Goal: Transaction & Acquisition: Obtain resource

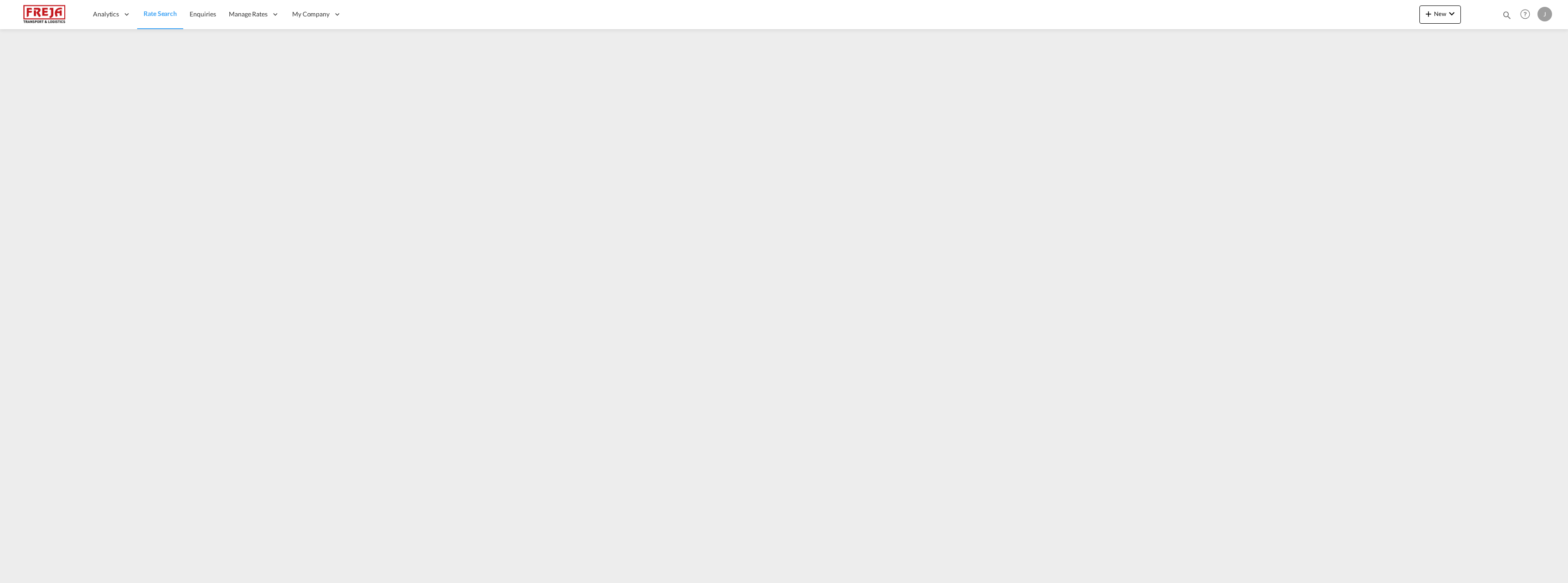
click at [163, 14] on span "Rate Search" at bounding box center [160, 13] width 33 height 8
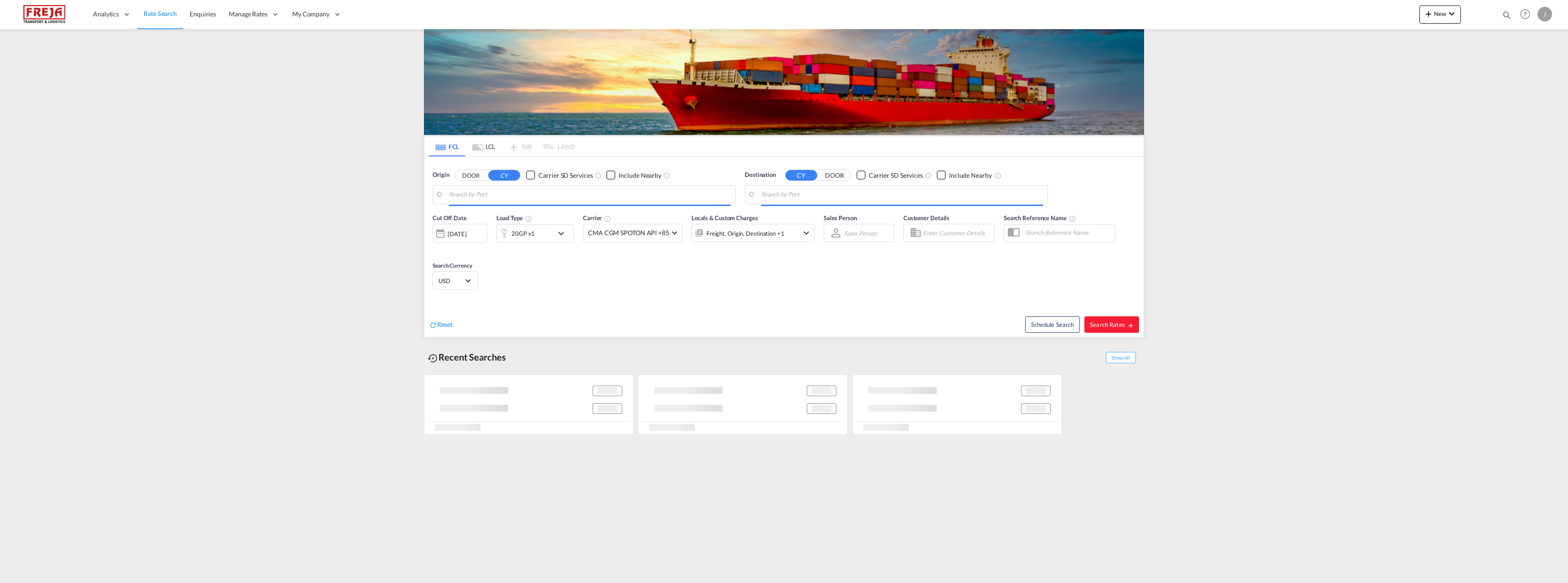
type input "Raumo (Rauma), [GEOGRAPHIC_DATA]"
type input "[GEOGRAPHIC_DATA], [GEOGRAPHIC_DATA], [GEOGRAPHIC_DATA]"
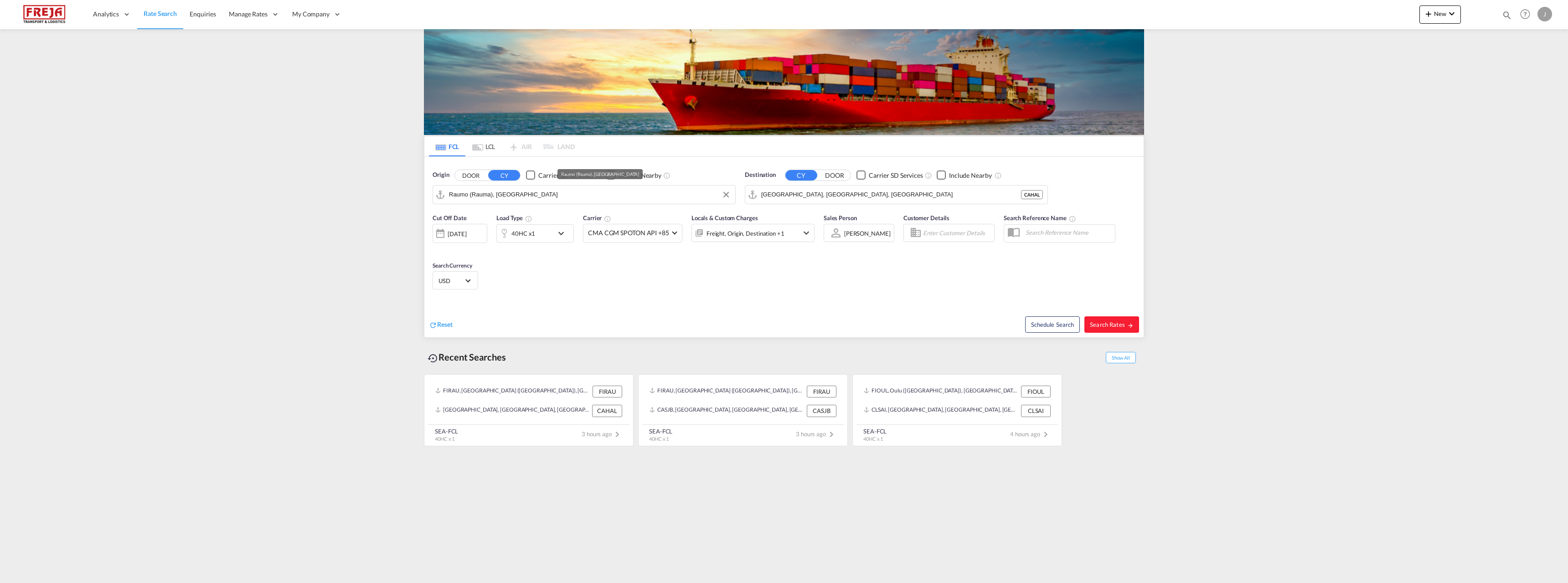
click at [581, 192] on input "Raumo (Rauma), [GEOGRAPHIC_DATA]" at bounding box center [590, 195] width 282 height 13
click at [488, 224] on div "[GEOGRAPHIC_DATA] ([GEOGRAPHIC_DATA]) [GEOGRAPHIC_DATA] FIHEL" at bounding box center [519, 222] width 173 height 33
type input "[GEOGRAPHIC_DATA] ([GEOGRAPHIC_DATA]), [GEOGRAPHIC_DATA]"
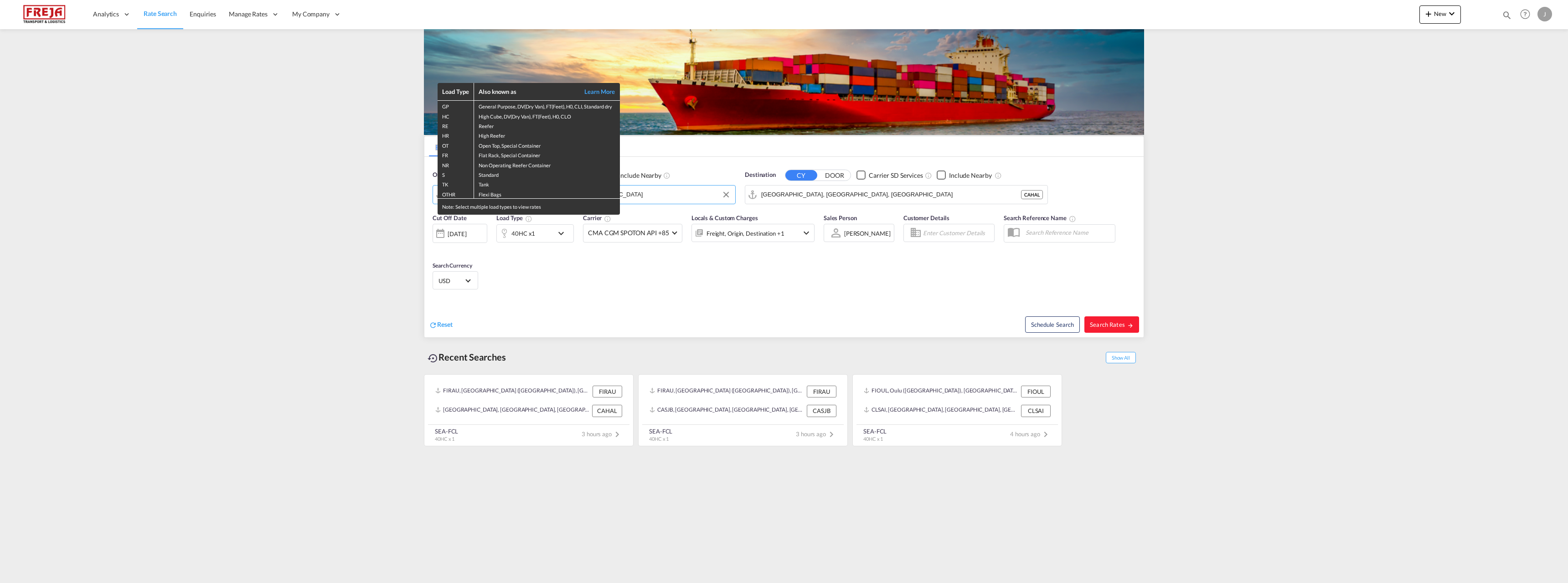
click at [788, 197] on div "Load Type Also known as Learn More GP General Purpose, DV(Dry Van), FT(Feet), H…" at bounding box center [784, 292] width 1568 height 583
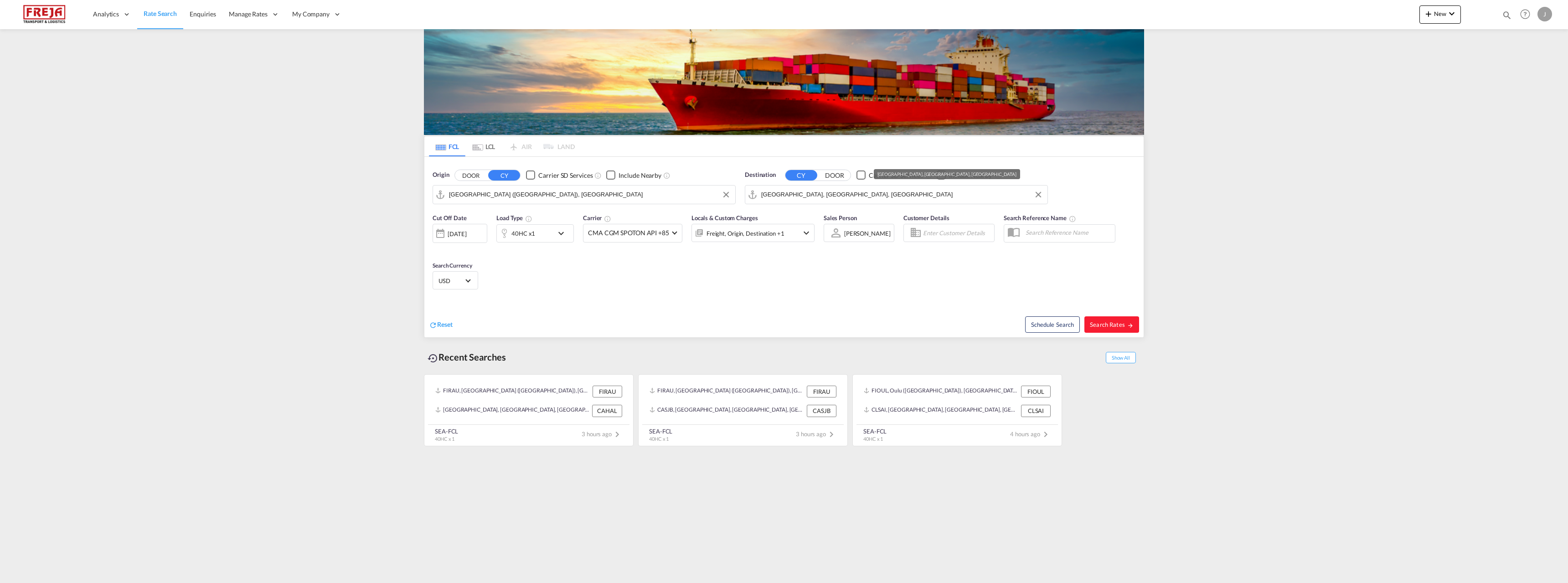
click at [787, 195] on input "[GEOGRAPHIC_DATA], [GEOGRAPHIC_DATA], [GEOGRAPHIC_DATA]" at bounding box center [902, 195] width 282 height 13
click at [794, 241] on div "Doha [GEOGRAPHIC_DATA] [GEOGRAPHIC_DATA]" at bounding box center [831, 246] width 173 height 27
type input "[GEOGRAPHIC_DATA], QADOH"
click at [491, 146] on md-tab-item "LCL" at bounding box center [484, 146] width 37 height 20
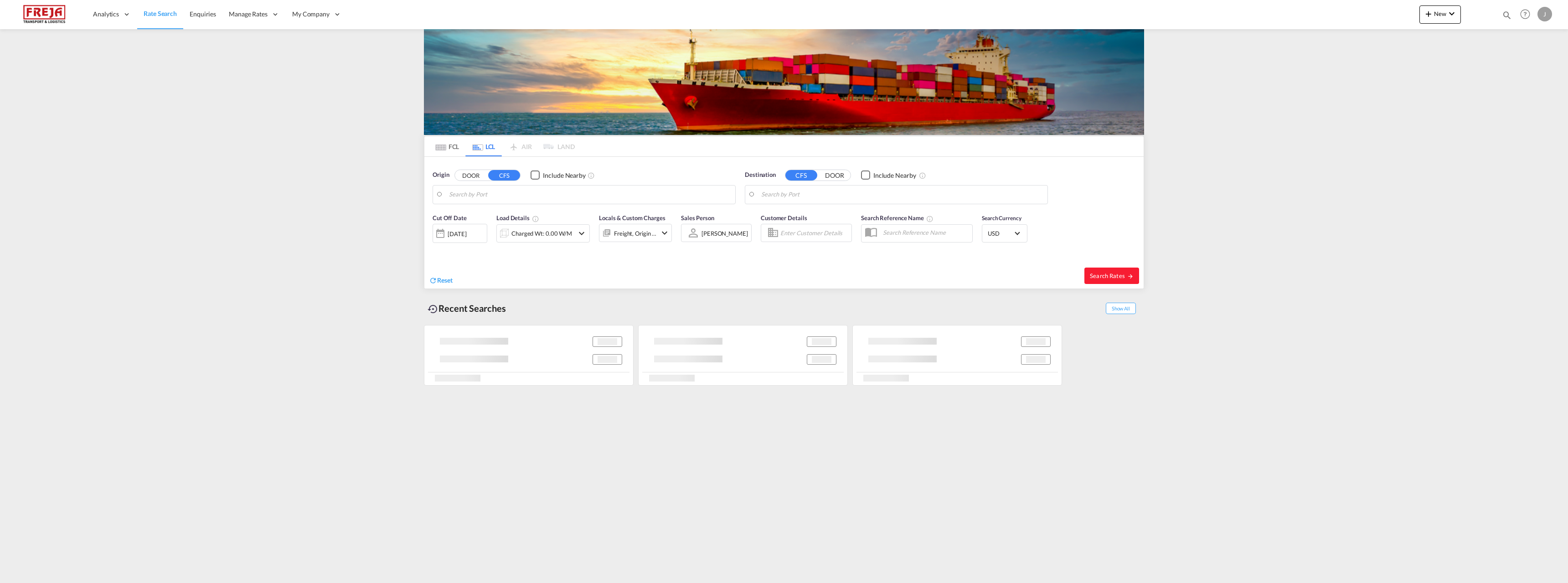
type input "Ningbo, ZJ, CNNGB"
type input "[GEOGRAPHIC_DATA] ([GEOGRAPHIC_DATA]), [GEOGRAPHIC_DATA]"
click at [506, 197] on input "Ningbo, ZJ, CNNGB" at bounding box center [590, 195] width 282 height 13
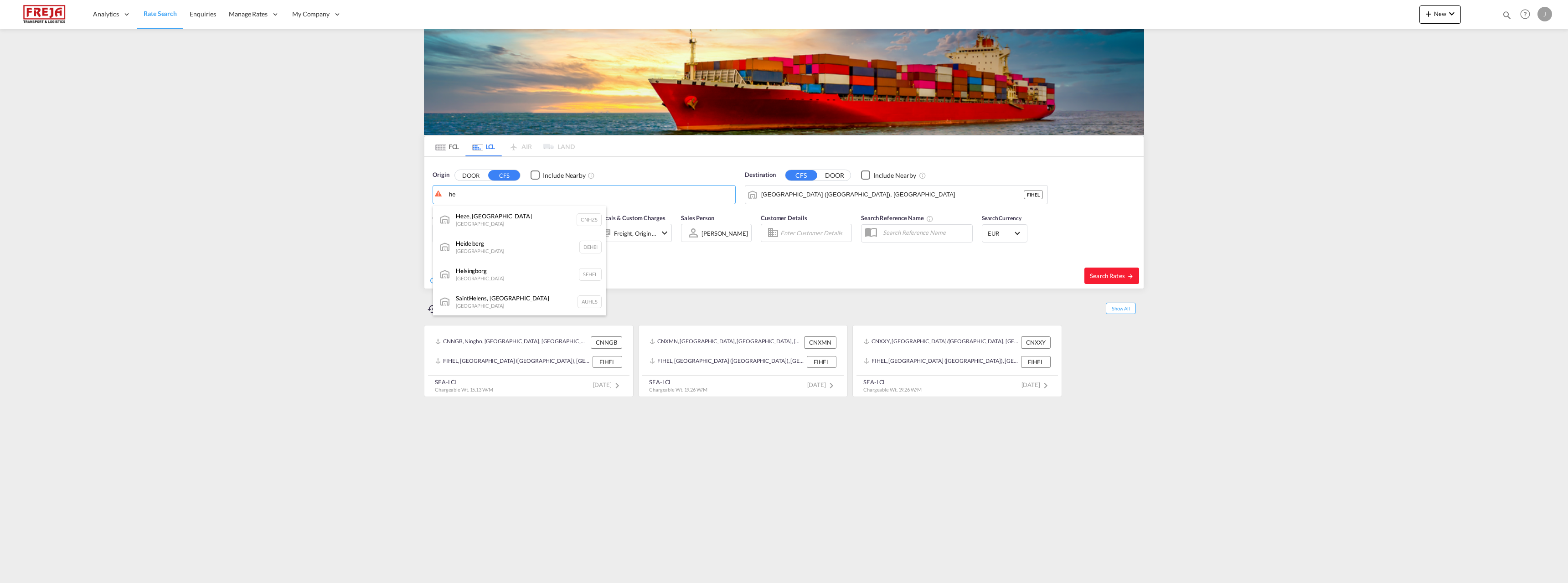
type input "he"
drag, startPoint x: 782, startPoint y: 210, endPoint x: 784, endPoint y: 198, distance: 12.2
click at [785, 197] on input "[GEOGRAPHIC_DATA] ([GEOGRAPHIC_DATA]), [GEOGRAPHIC_DATA]" at bounding box center [902, 195] width 282 height 13
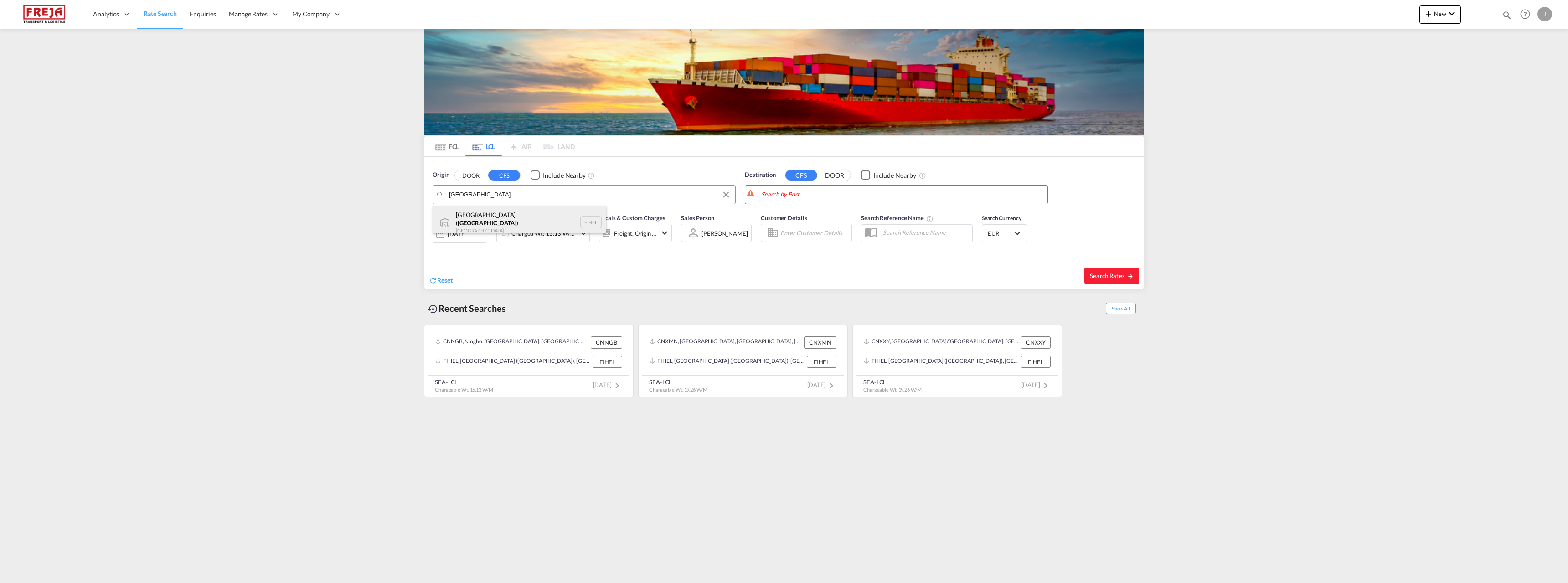
click at [475, 218] on div "[GEOGRAPHIC_DATA] ( [GEOGRAPHIC_DATA] ) [GEOGRAPHIC_DATA] FIHEL" at bounding box center [519, 222] width 173 height 33
type input "[GEOGRAPHIC_DATA] ([GEOGRAPHIC_DATA]), [GEOGRAPHIC_DATA]"
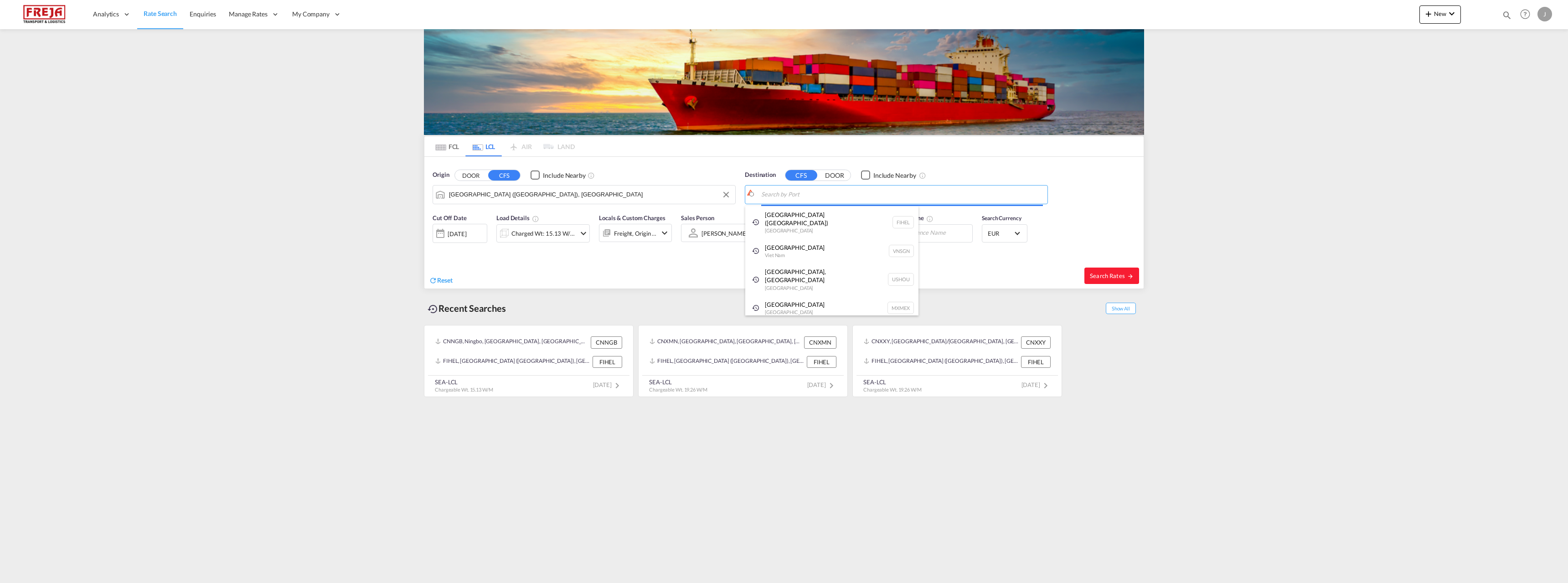
click at [875, 200] on body "Analytics Reports Dashboard Rate Search Enquiries Manage Rates Contract Rates" at bounding box center [784, 292] width 1568 height 583
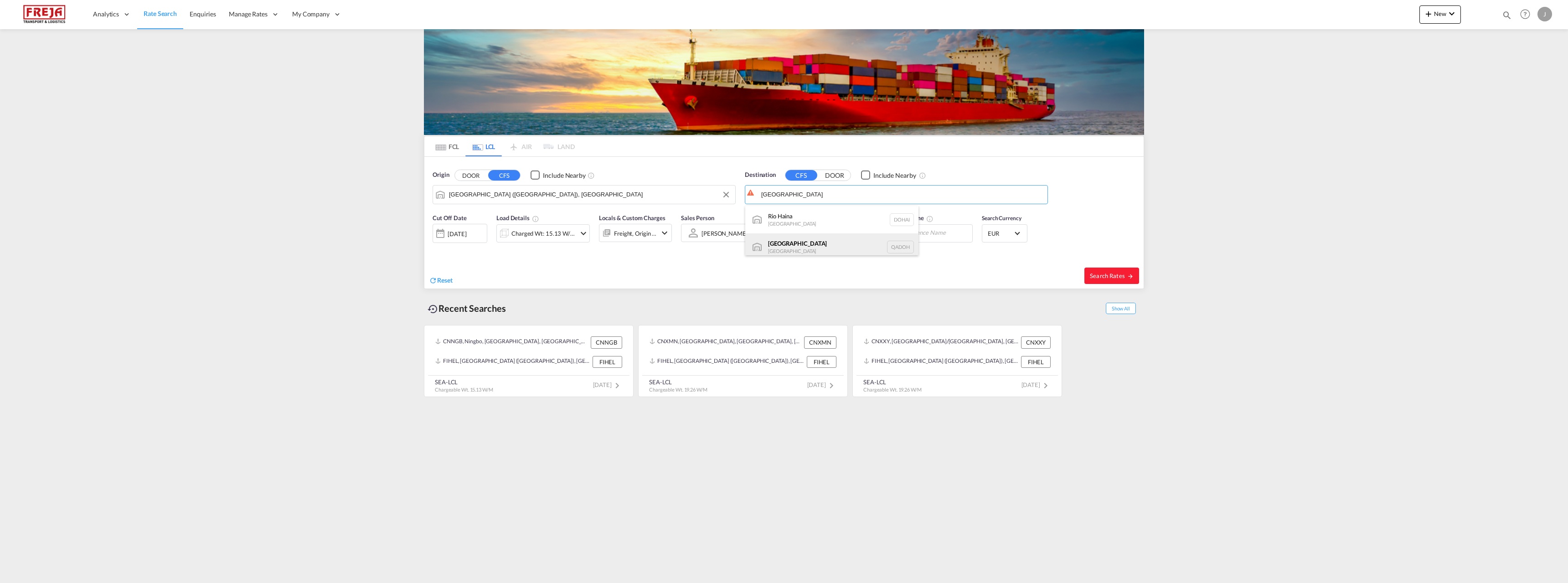
click at [817, 234] on div "Doha [GEOGRAPHIC_DATA] [GEOGRAPHIC_DATA]" at bounding box center [831, 246] width 173 height 27
type input "[GEOGRAPHIC_DATA], QADOH"
click at [552, 226] on div "Charged Wt: 15.13 W/M" at bounding box center [536, 233] width 79 height 18
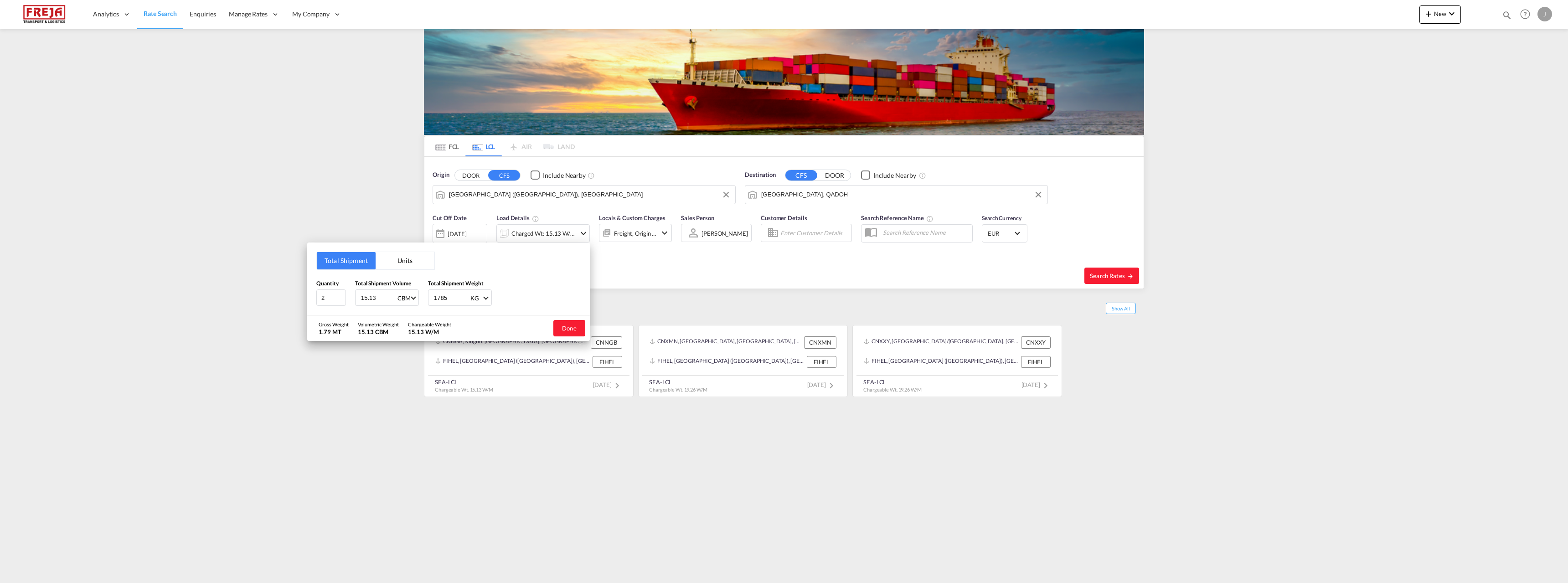
click at [552, 228] on div "Total Shipment Units Quantity 2 Total Shipment Volume 15.13 CBM CBM CFT Total S…" at bounding box center [784, 292] width 1568 height 583
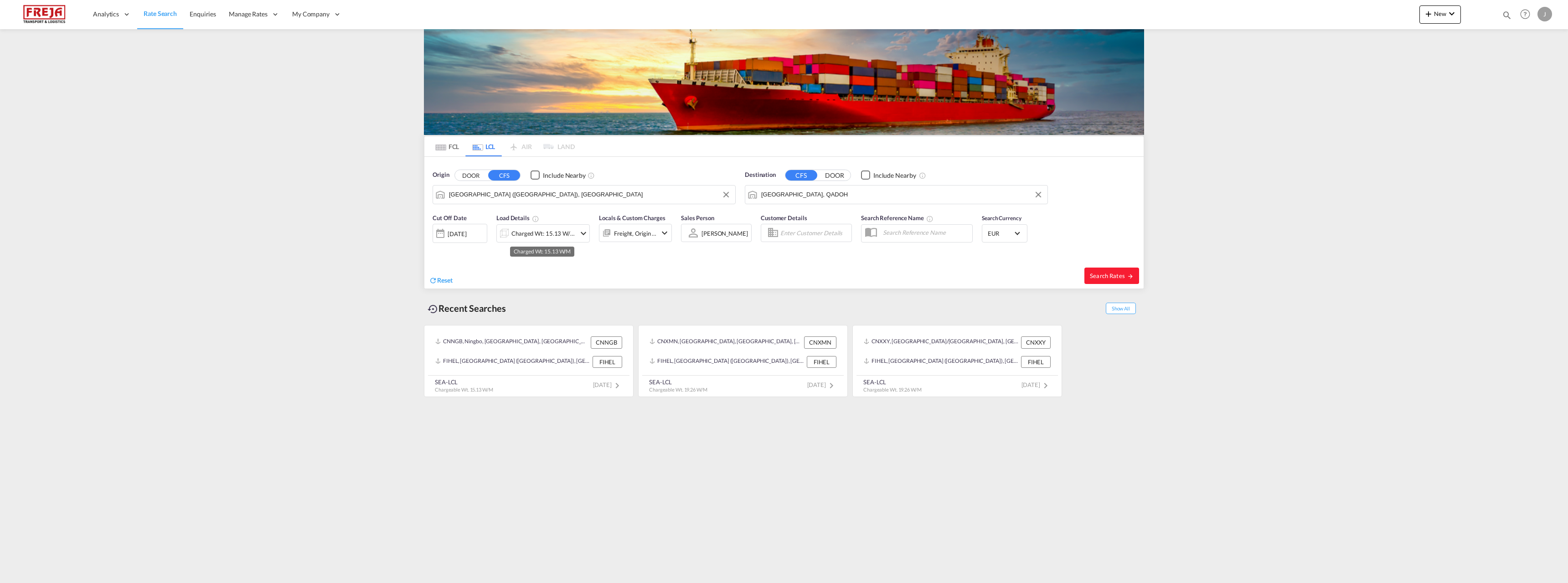
click at [551, 229] on div "Charged Wt: 15.13 W/M" at bounding box center [544, 233] width 65 height 13
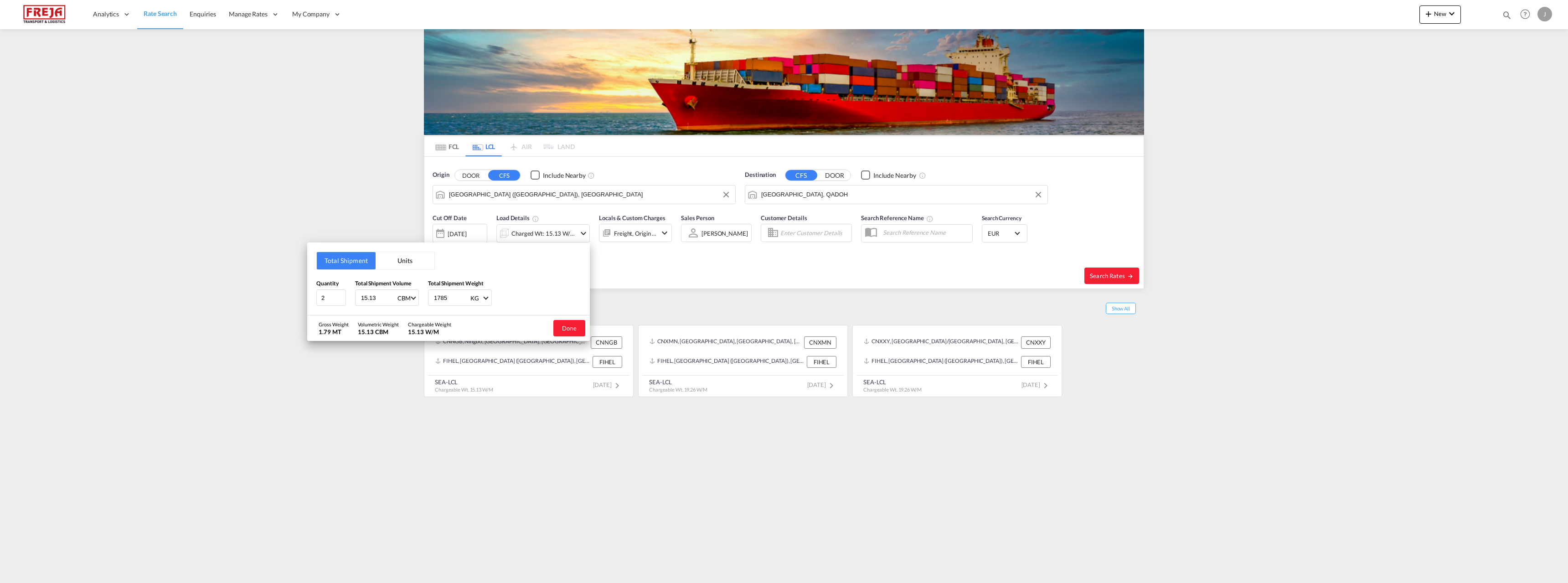
click at [412, 260] on button "Units" at bounding box center [405, 260] width 59 height 17
click at [349, 266] on button "Total Shipment" at bounding box center [346, 260] width 59 height 17
click at [331, 296] on input "2" at bounding box center [331, 298] width 30 height 16
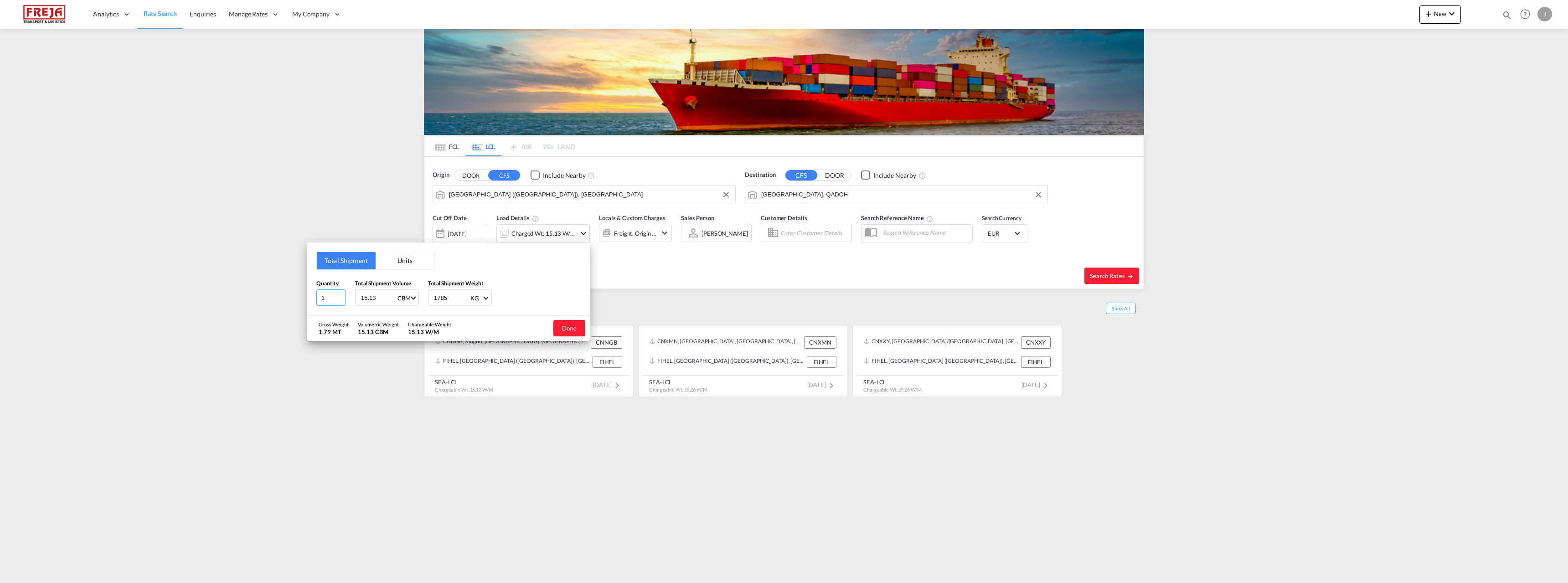
type input "1"
type input "1000"
click at [586, 329] on div "Done" at bounding box center [569, 328] width 41 height 26
click at [575, 328] on button "Done" at bounding box center [569, 328] width 32 height 16
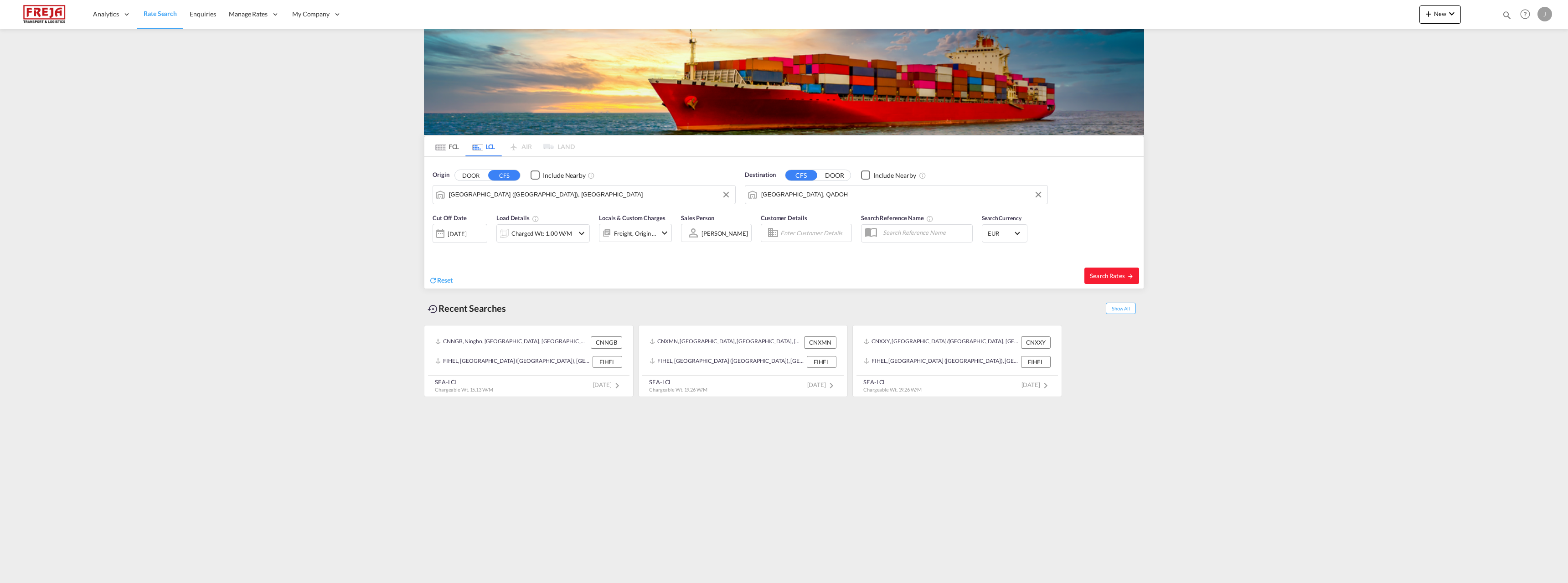
drag, startPoint x: 1136, startPoint y: 261, endPoint x: 1134, endPoint y: 266, distance: 5.4
click at [1135, 265] on div "Reset Search Rates" at bounding box center [784, 273] width 719 height 30
click at [1130, 273] on span "Search Rates" at bounding box center [1111, 276] width 44 height 7
type input "FIHEL to QADOH / [DATE]"
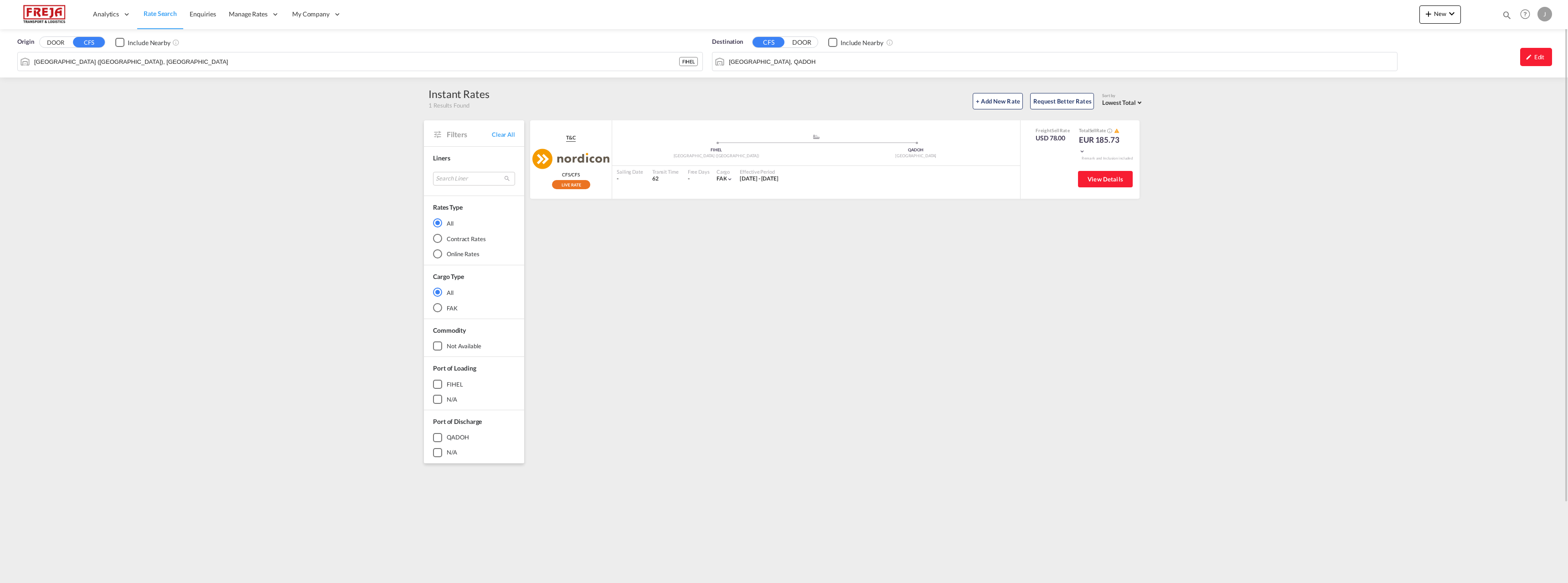
click at [747, 63] on input "[GEOGRAPHIC_DATA], QADOH" at bounding box center [1060, 61] width 663 height 13
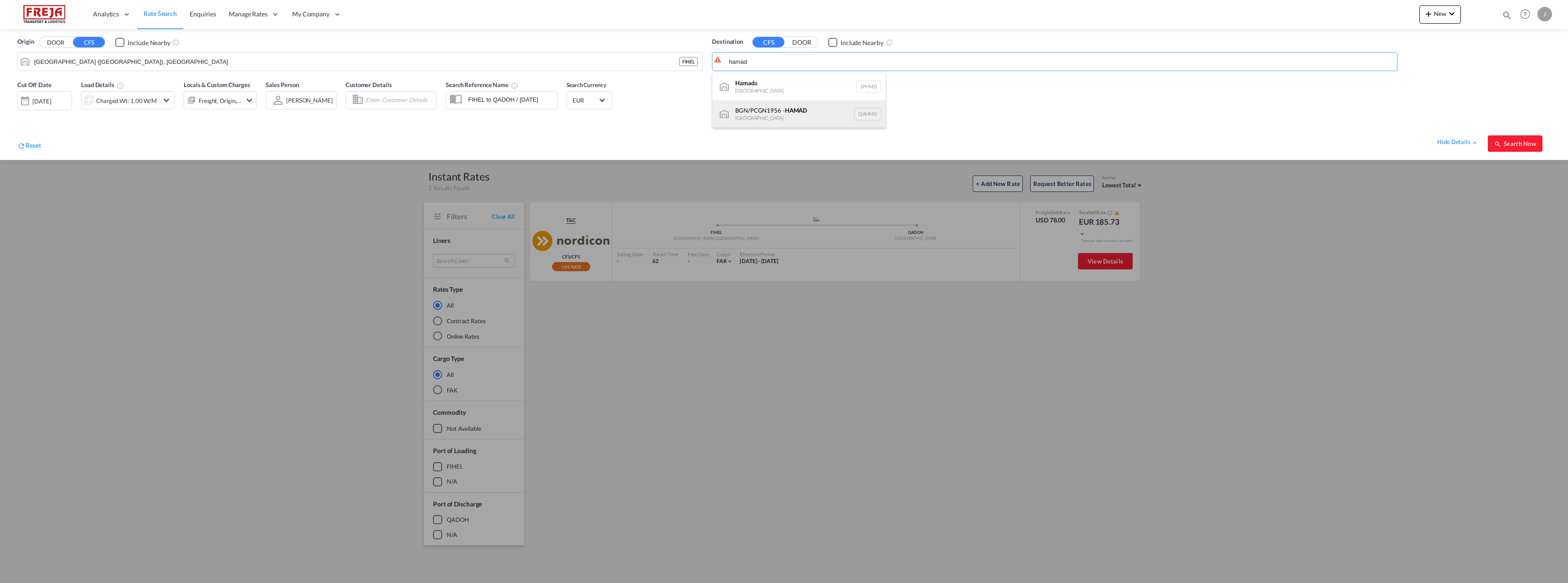
click at [802, 113] on div "BGN/PCGN1956 - HAMAD [GEOGRAPHIC_DATA] QAHMD" at bounding box center [799, 114] width 173 height 27
type input "BGN/PCGN1956 - HAMAD, QAHMD"
click at [1511, 145] on span "Search Now" at bounding box center [1515, 144] width 41 height 7
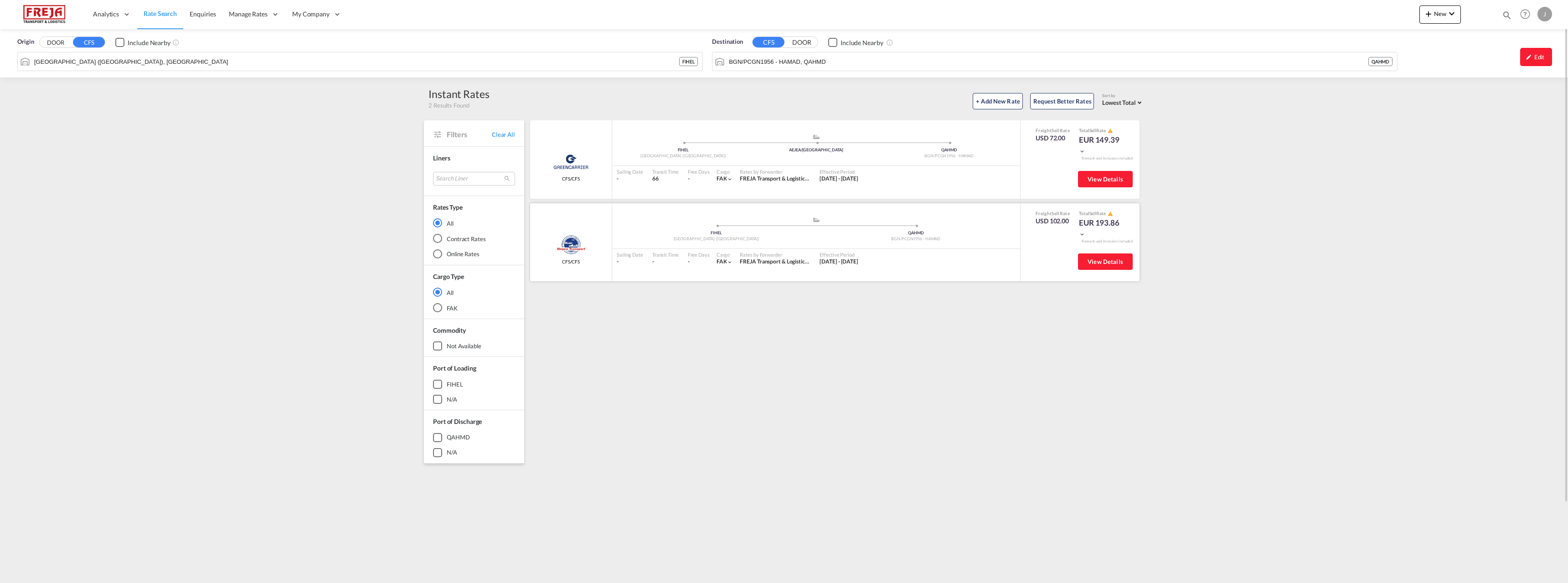
scroll to position [93, 0]
